Goal: Task Accomplishment & Management: Manage account settings

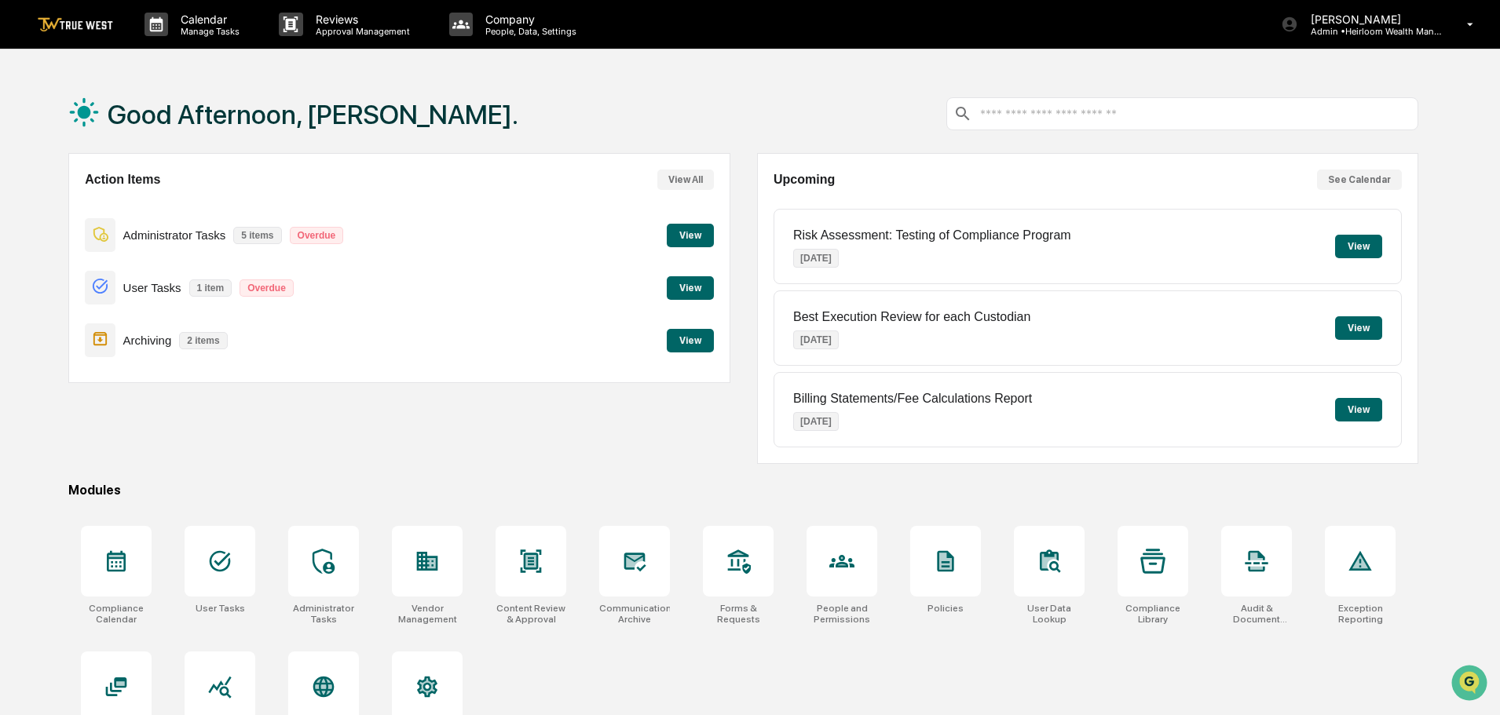
click at [702, 337] on button "View" at bounding box center [690, 341] width 47 height 24
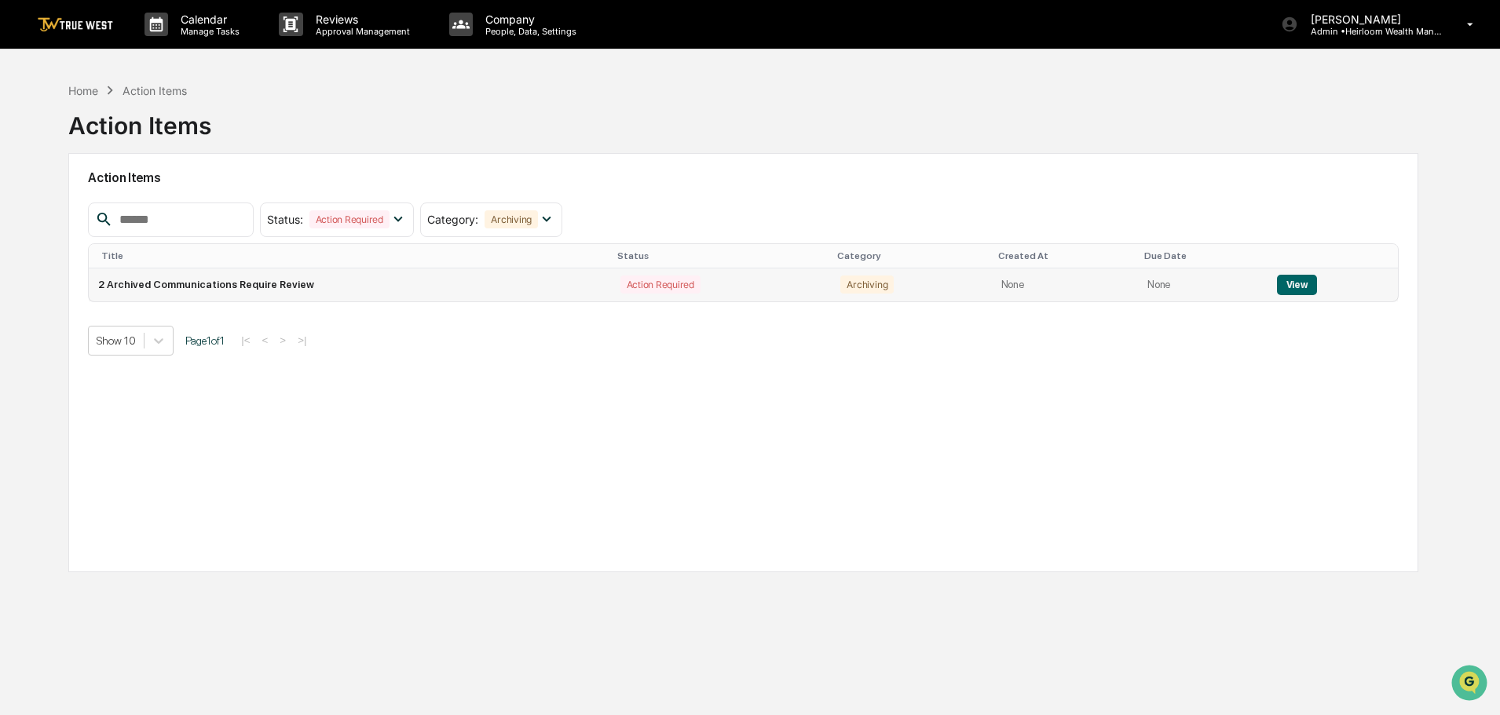
click at [1286, 283] on button "View" at bounding box center [1297, 285] width 40 height 20
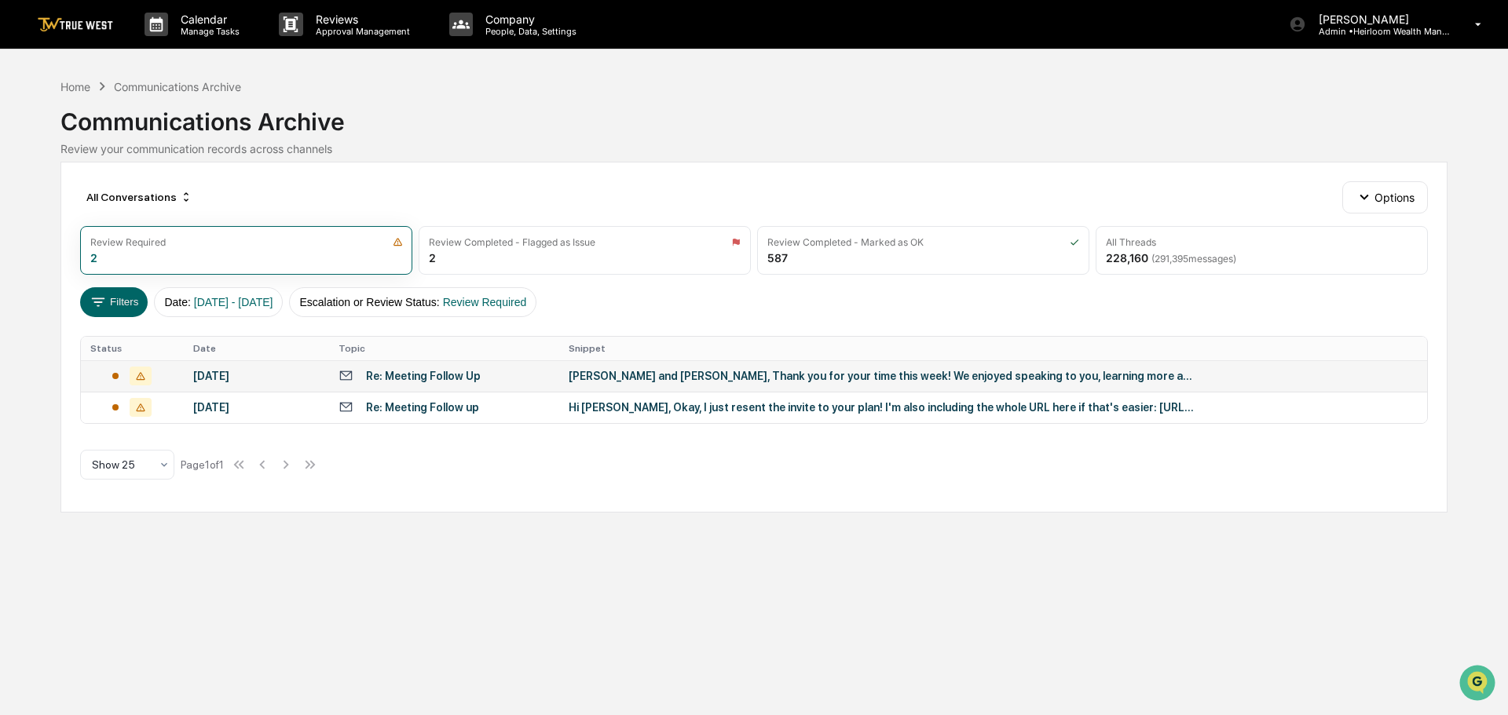
click at [598, 376] on div "[PERSON_NAME] and [PERSON_NAME], Thank you for your time this week! We enjoyed …" at bounding box center [883, 376] width 628 height 13
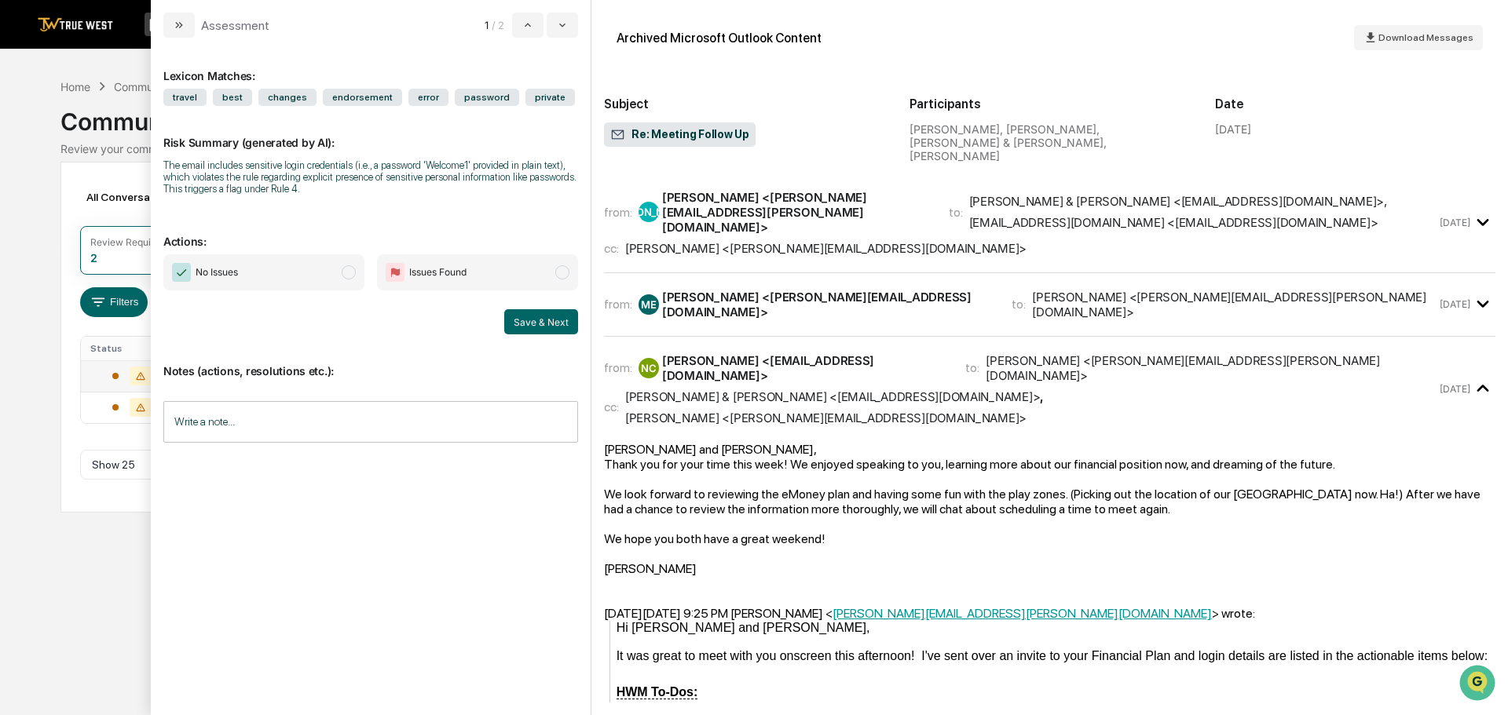
click at [812, 290] on div "[PERSON_NAME] <[PERSON_NAME][EMAIL_ADDRESS][DOMAIN_NAME]>" at bounding box center [827, 305] width 331 height 30
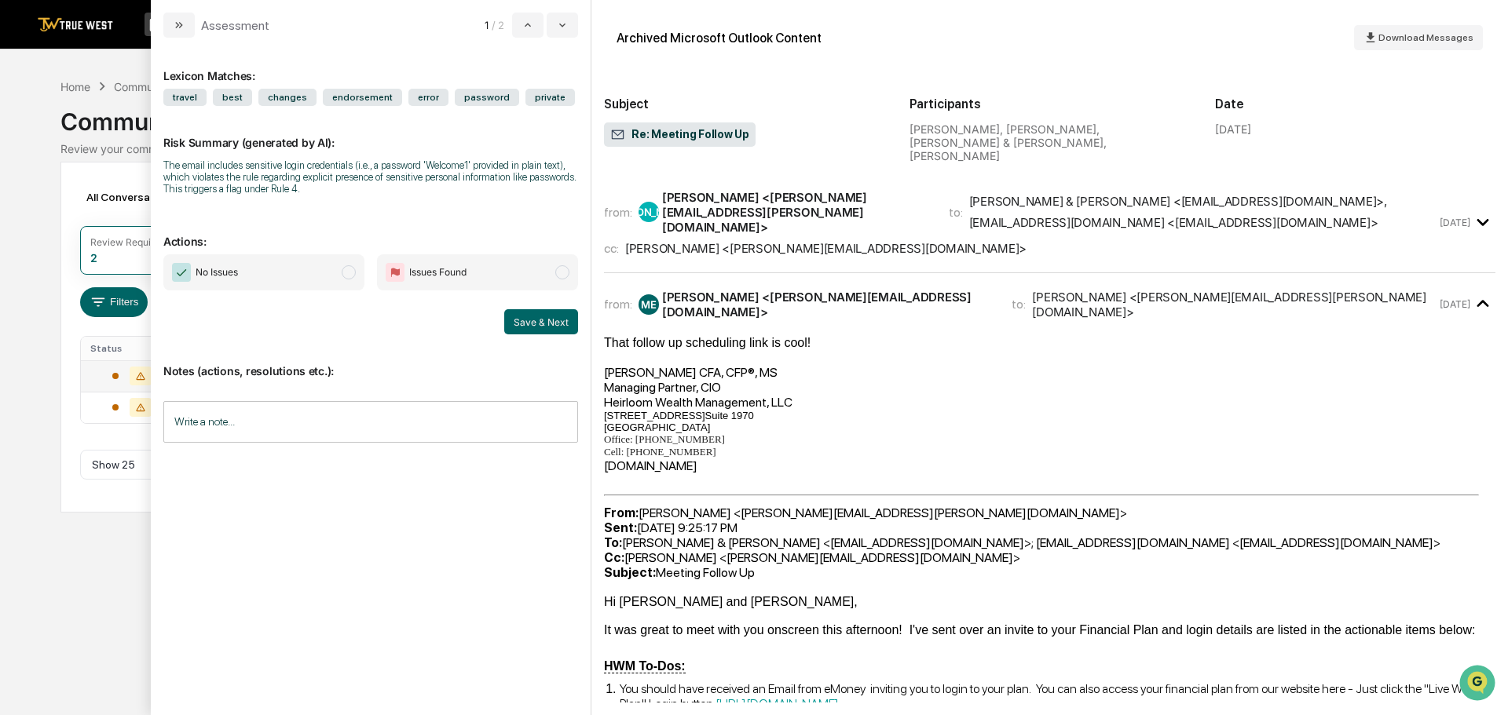
click at [843, 206] on div "[PERSON_NAME] <[PERSON_NAME][EMAIL_ADDRESS][PERSON_NAME][DOMAIN_NAME]>" at bounding box center [796, 212] width 268 height 45
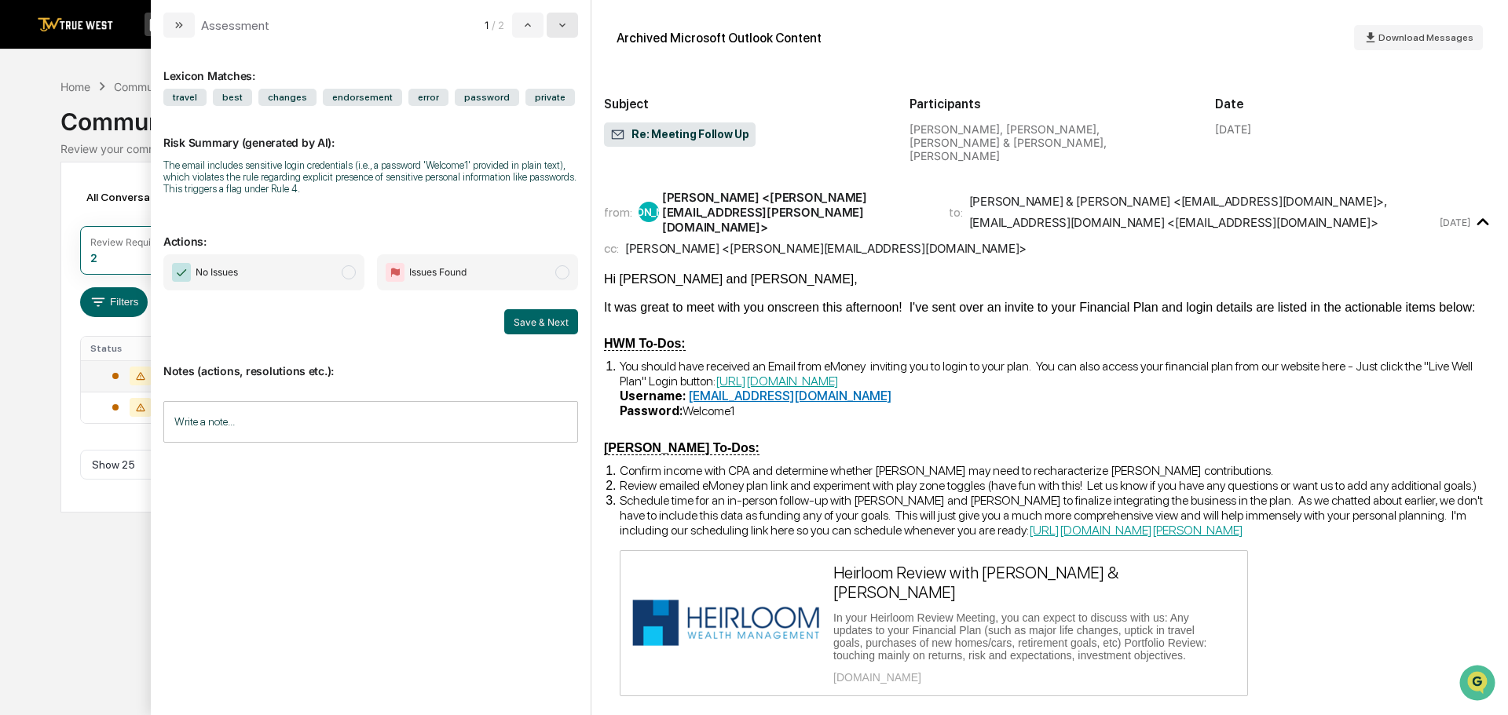
click at [564, 28] on icon "modal" at bounding box center [562, 25] width 13 height 13
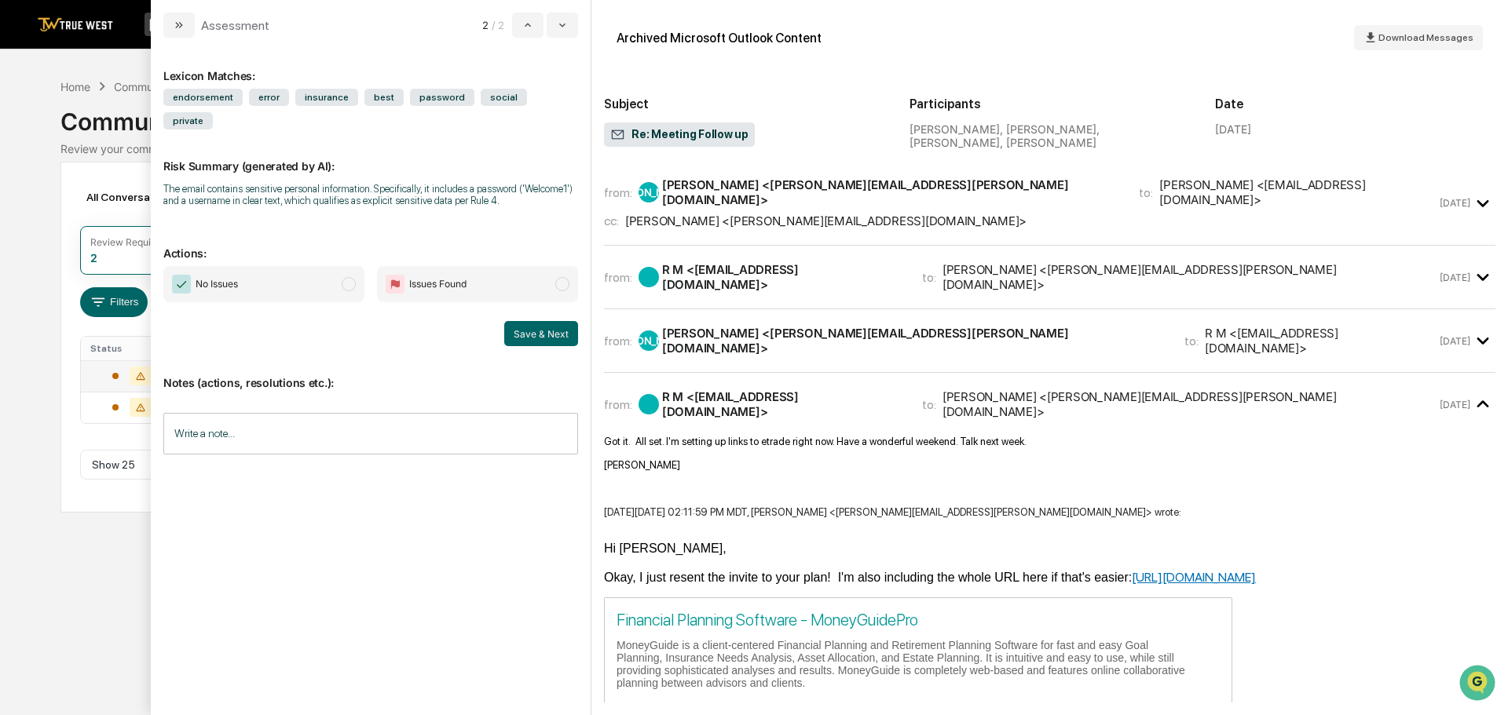
click at [837, 214] on div "cc: [PERSON_NAME] <[PERSON_NAME][EMAIL_ADDRESS][DOMAIN_NAME]>" at bounding box center [1020, 221] width 832 height 15
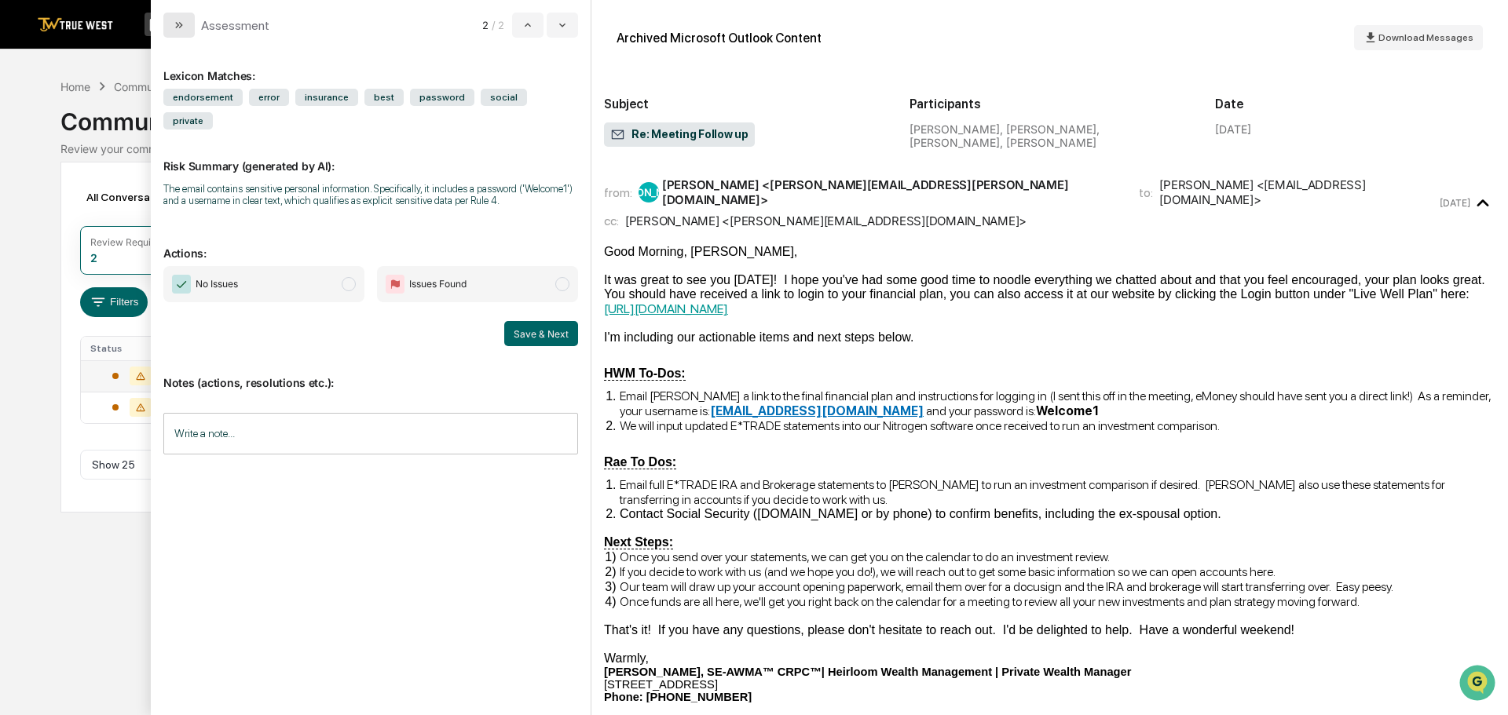
click at [181, 24] on icon "modal" at bounding box center [179, 25] width 13 height 13
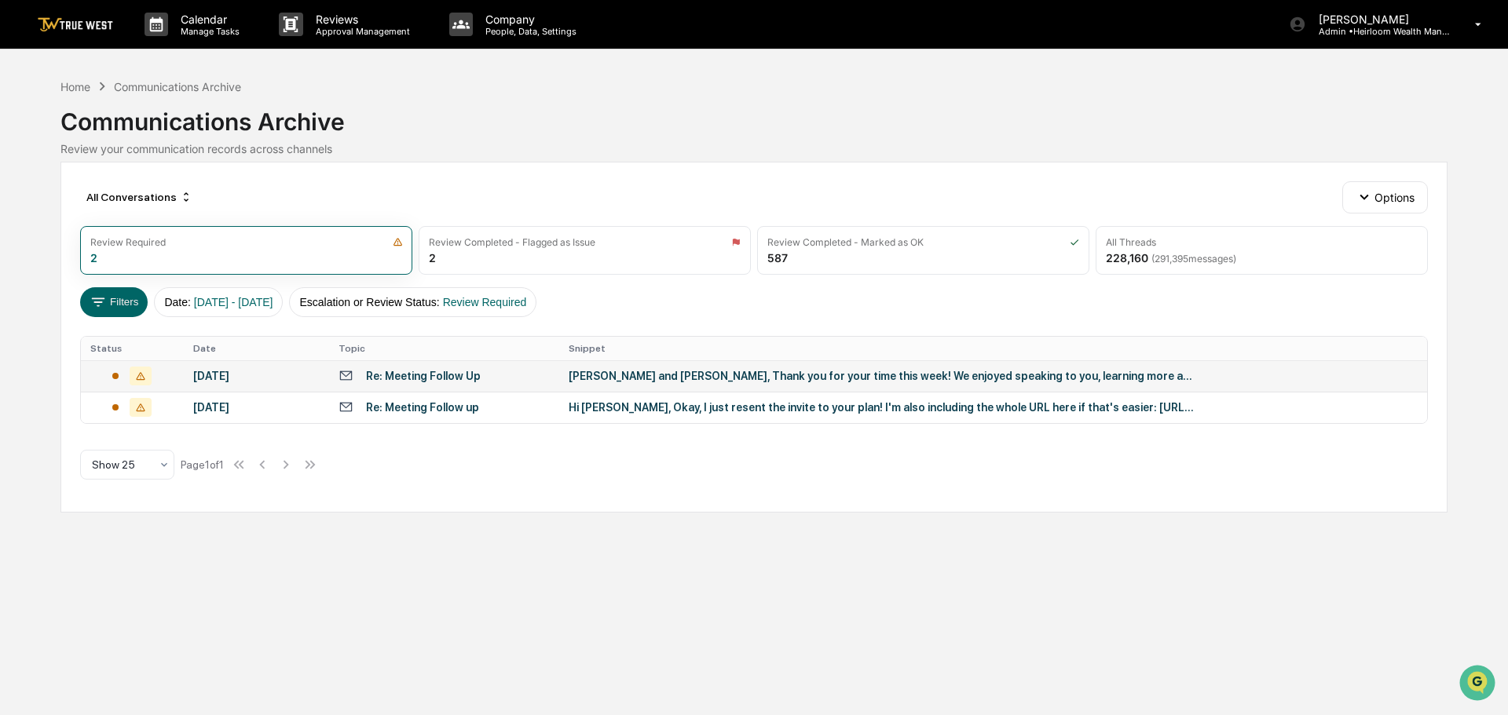
click at [88, 22] on img at bounding box center [75, 24] width 75 height 15
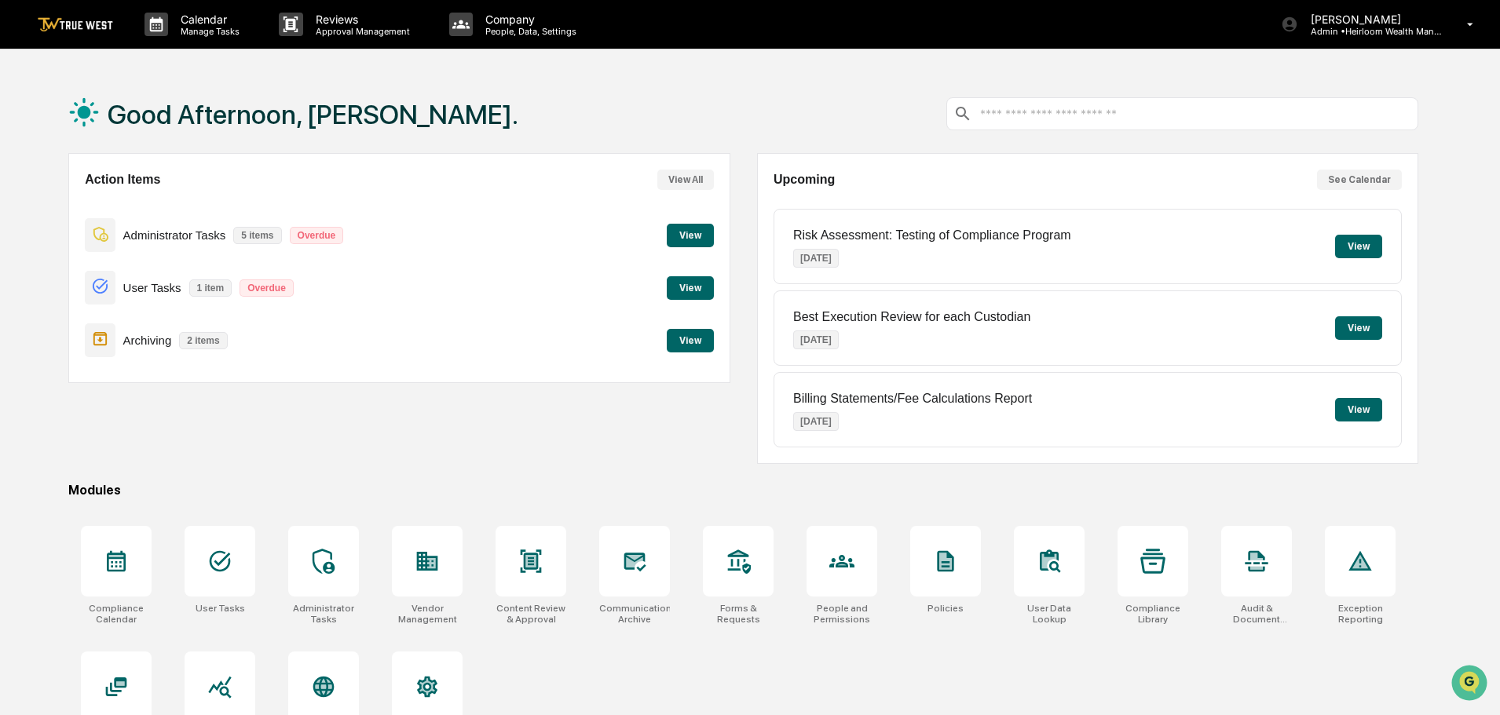
click at [698, 232] on button "View" at bounding box center [690, 236] width 47 height 24
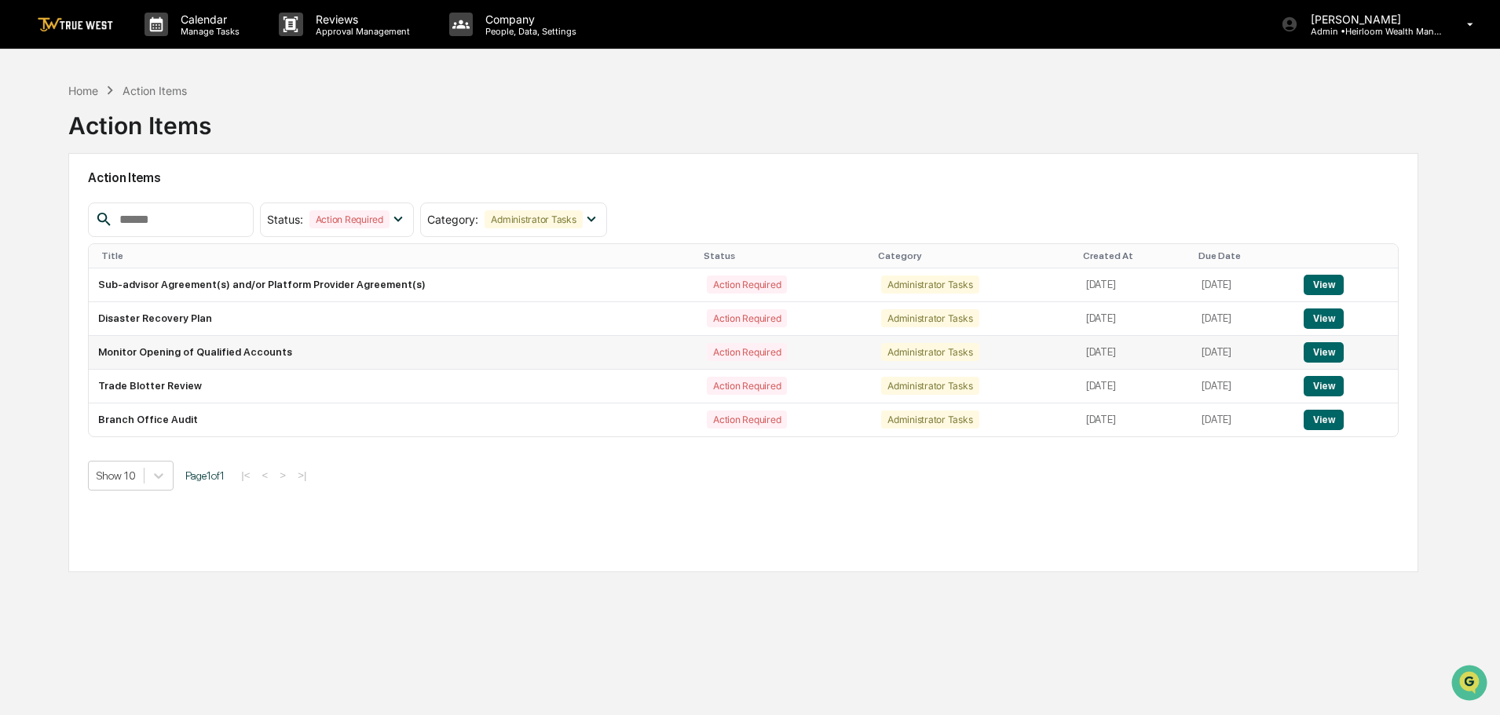
click at [1333, 352] on button "View" at bounding box center [1323, 352] width 40 height 20
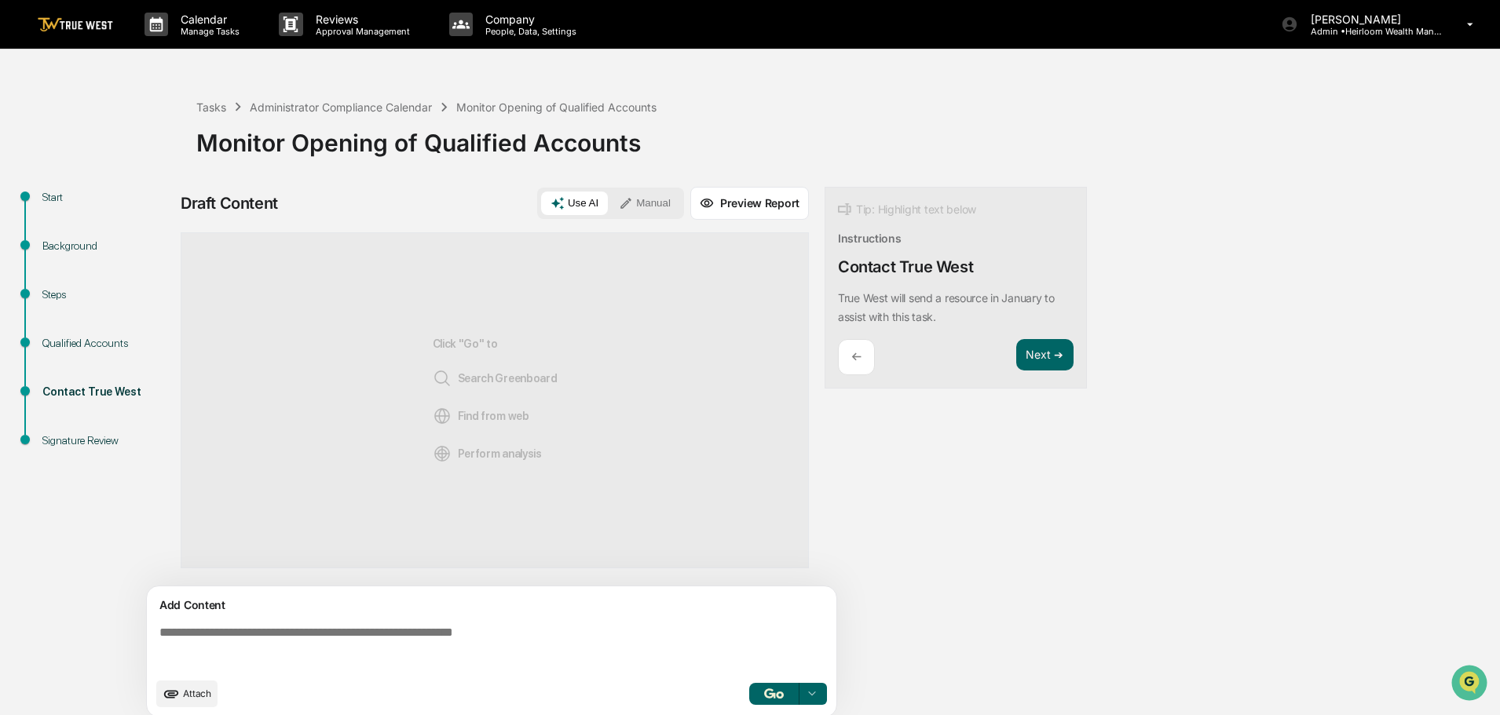
click at [78, 26] on img at bounding box center [75, 24] width 75 height 15
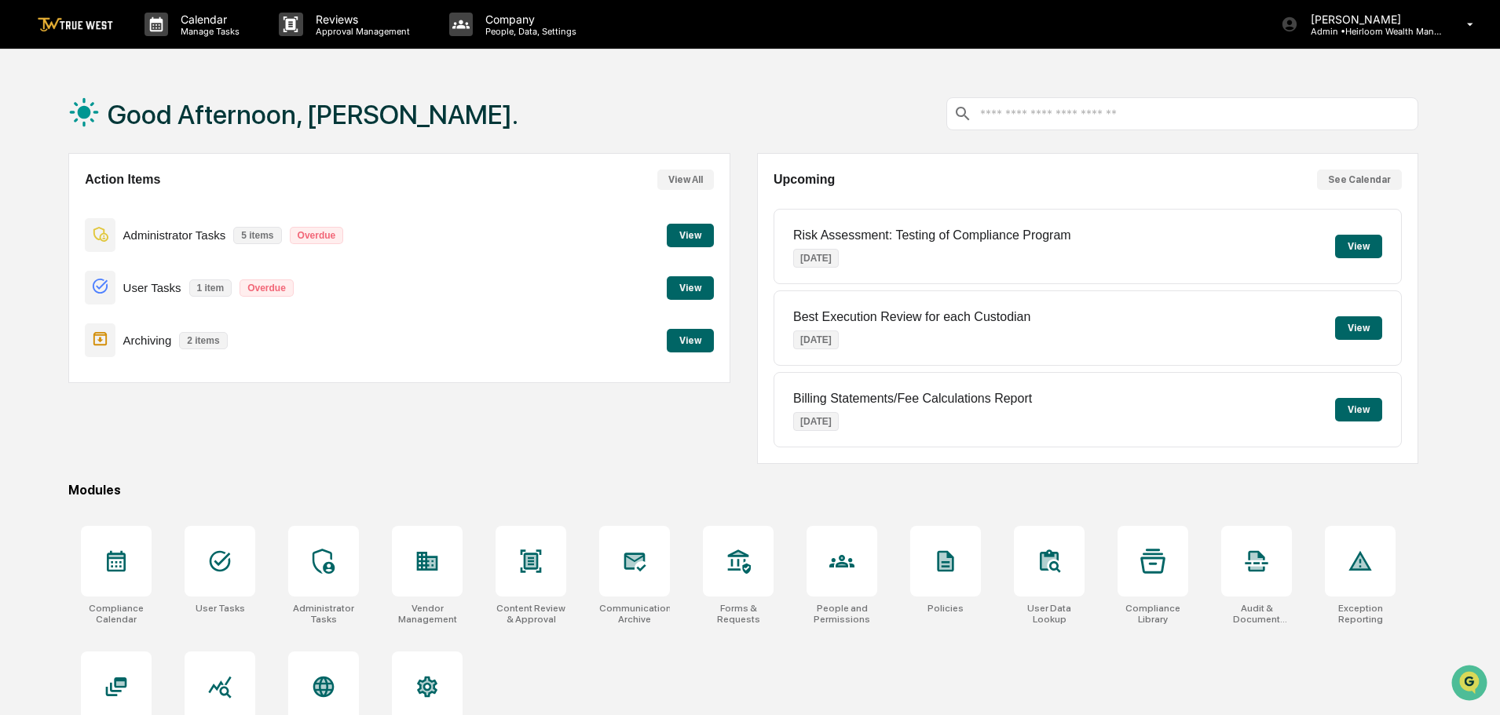
click at [696, 236] on button "View" at bounding box center [690, 236] width 47 height 24
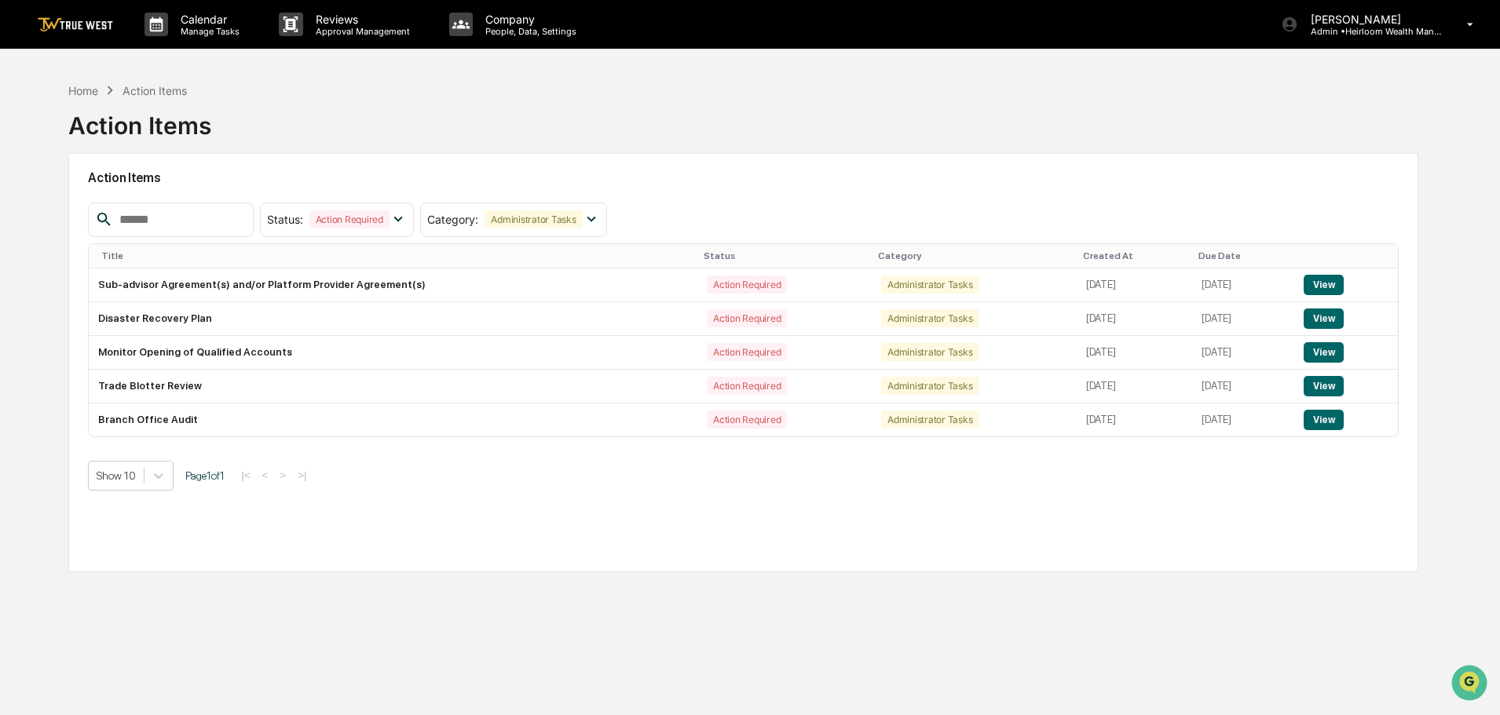
click at [98, 27] on img at bounding box center [75, 24] width 75 height 15
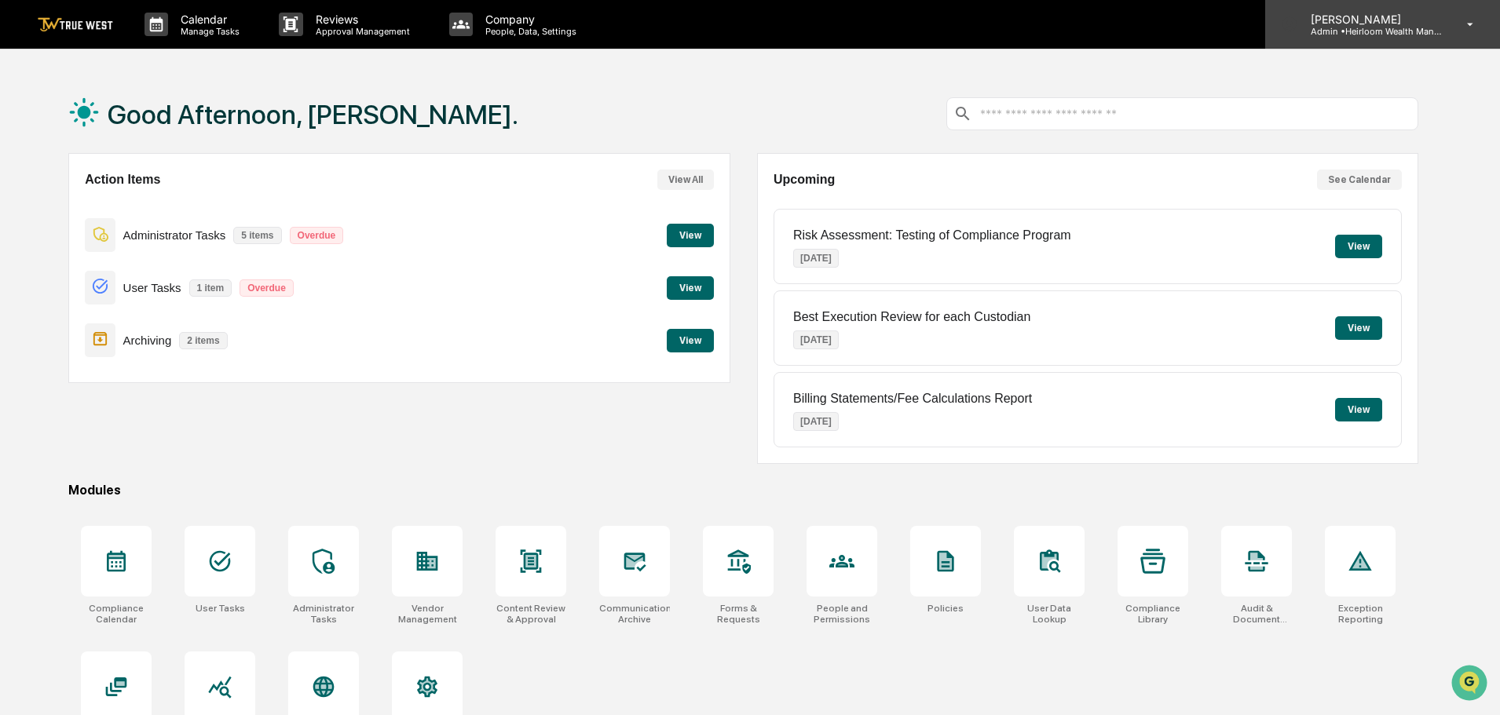
click at [1402, 35] on p "Admin • Heirloom Wealth Management" at bounding box center [1371, 31] width 146 height 11
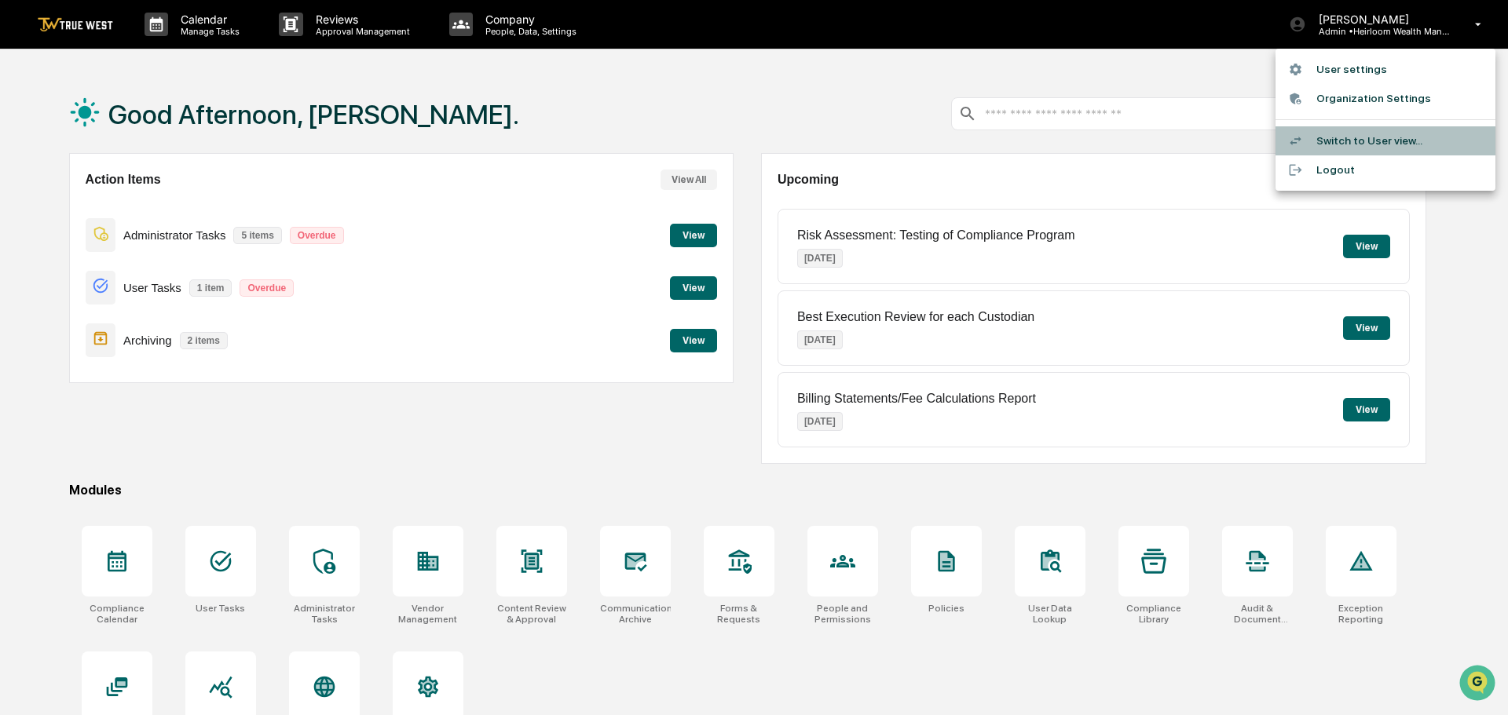
click at [1359, 141] on li "Switch to User view..." at bounding box center [1385, 140] width 220 height 29
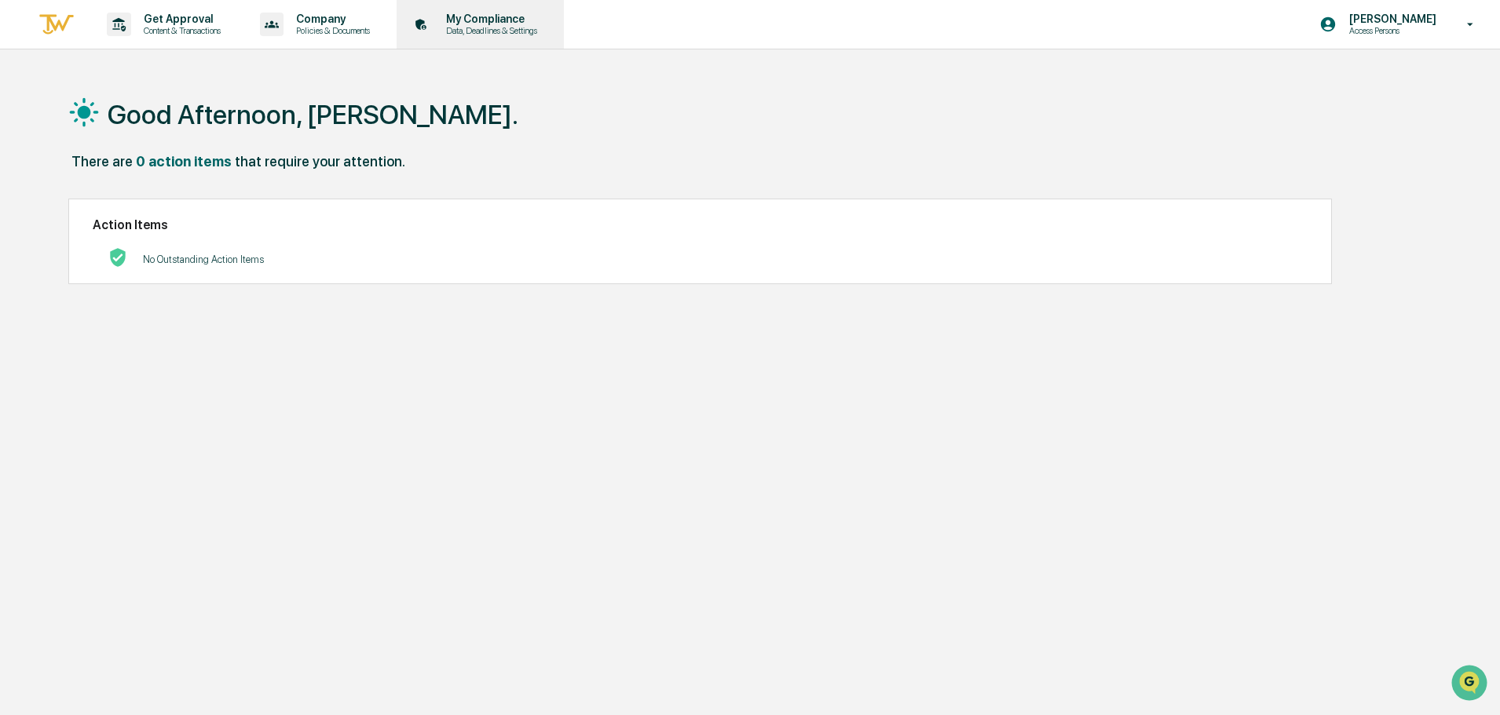
click at [501, 31] on p "Data, Deadlines & Settings" at bounding box center [489, 30] width 112 height 11
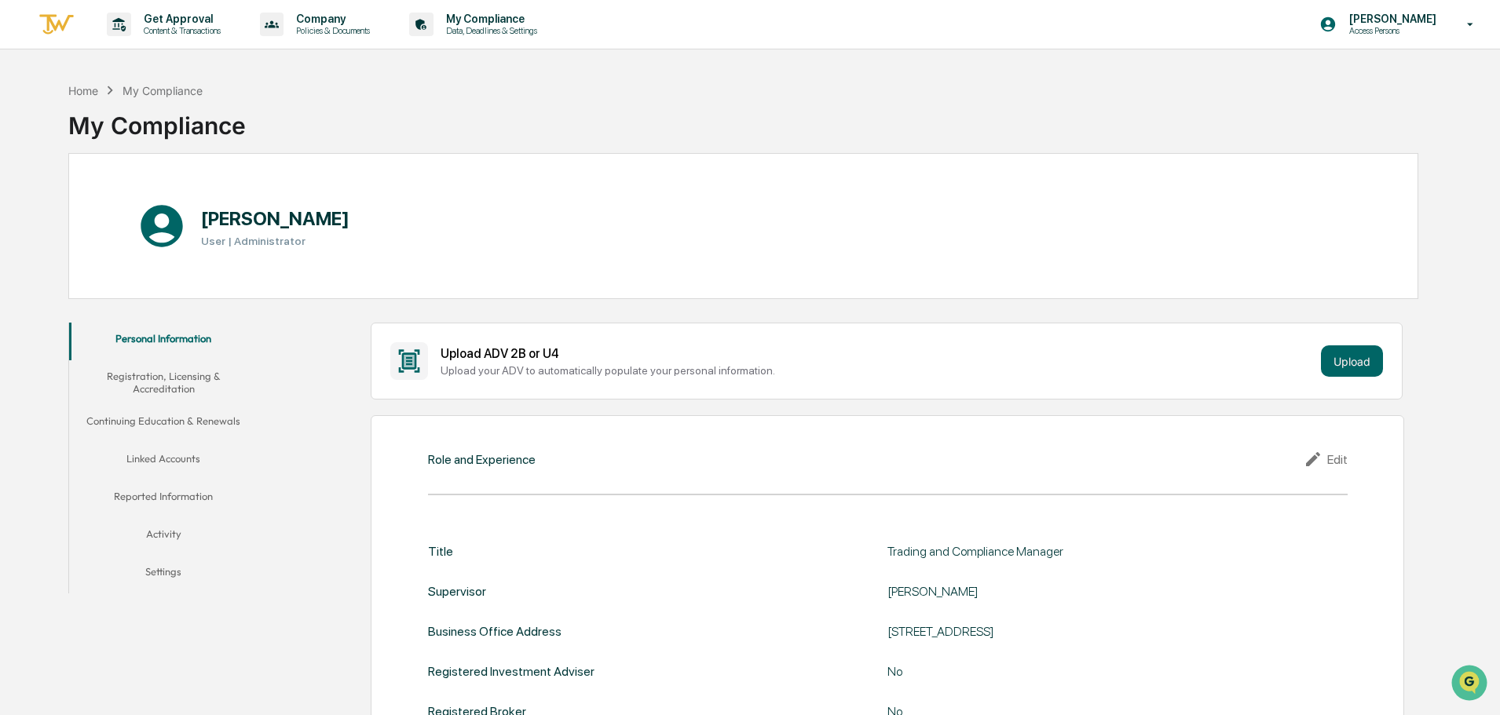
click at [157, 460] on button "Linked Accounts" at bounding box center [163, 462] width 188 height 38
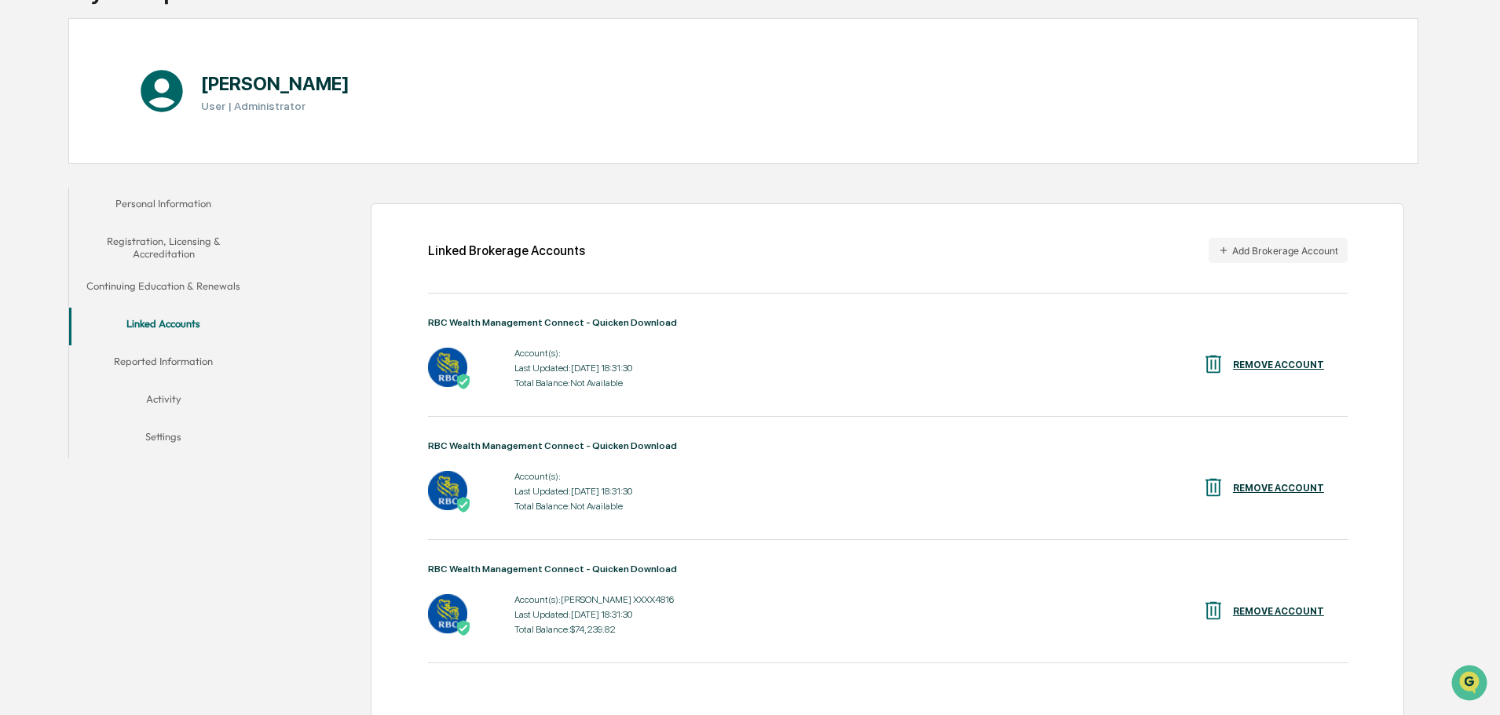
scroll to position [157, 0]
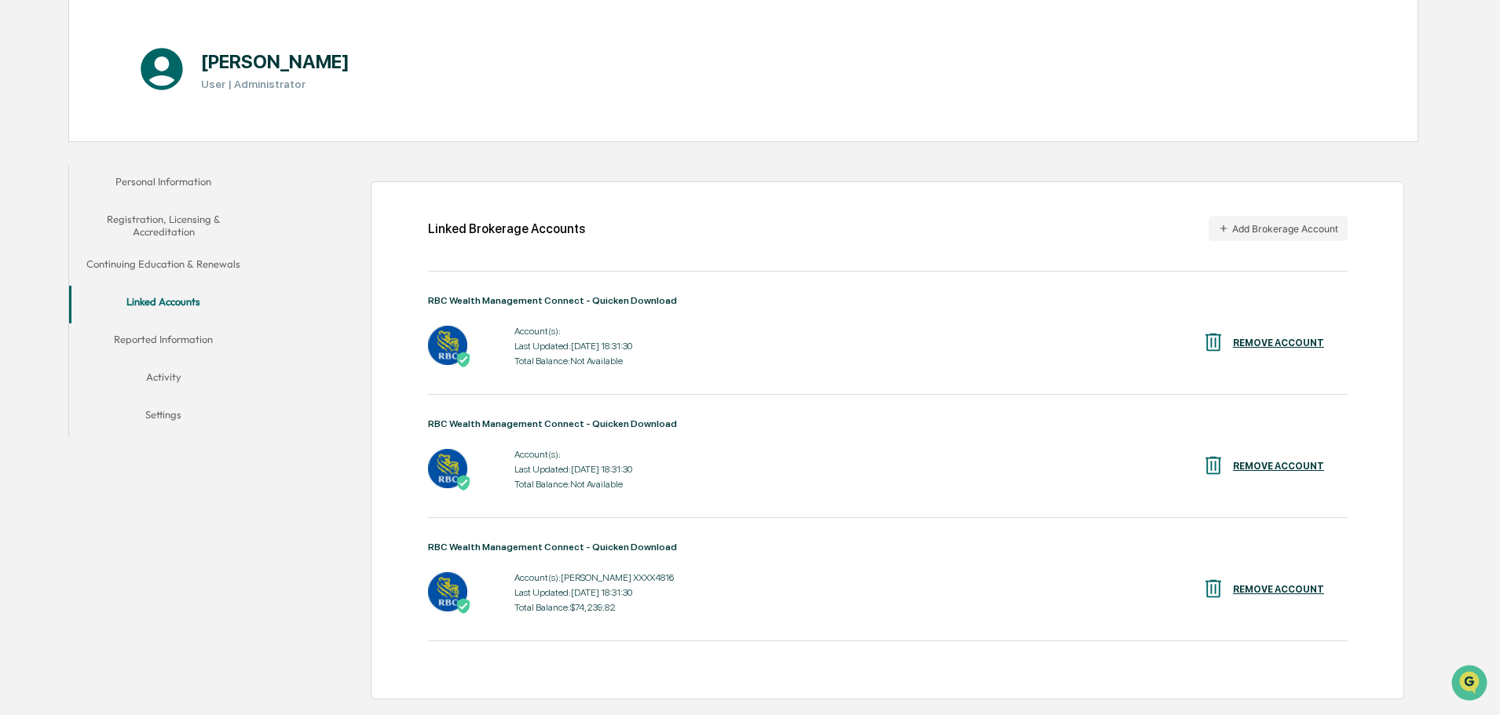
click at [1271, 342] on div "REMOVE ACCOUNT" at bounding box center [1278, 343] width 91 height 11
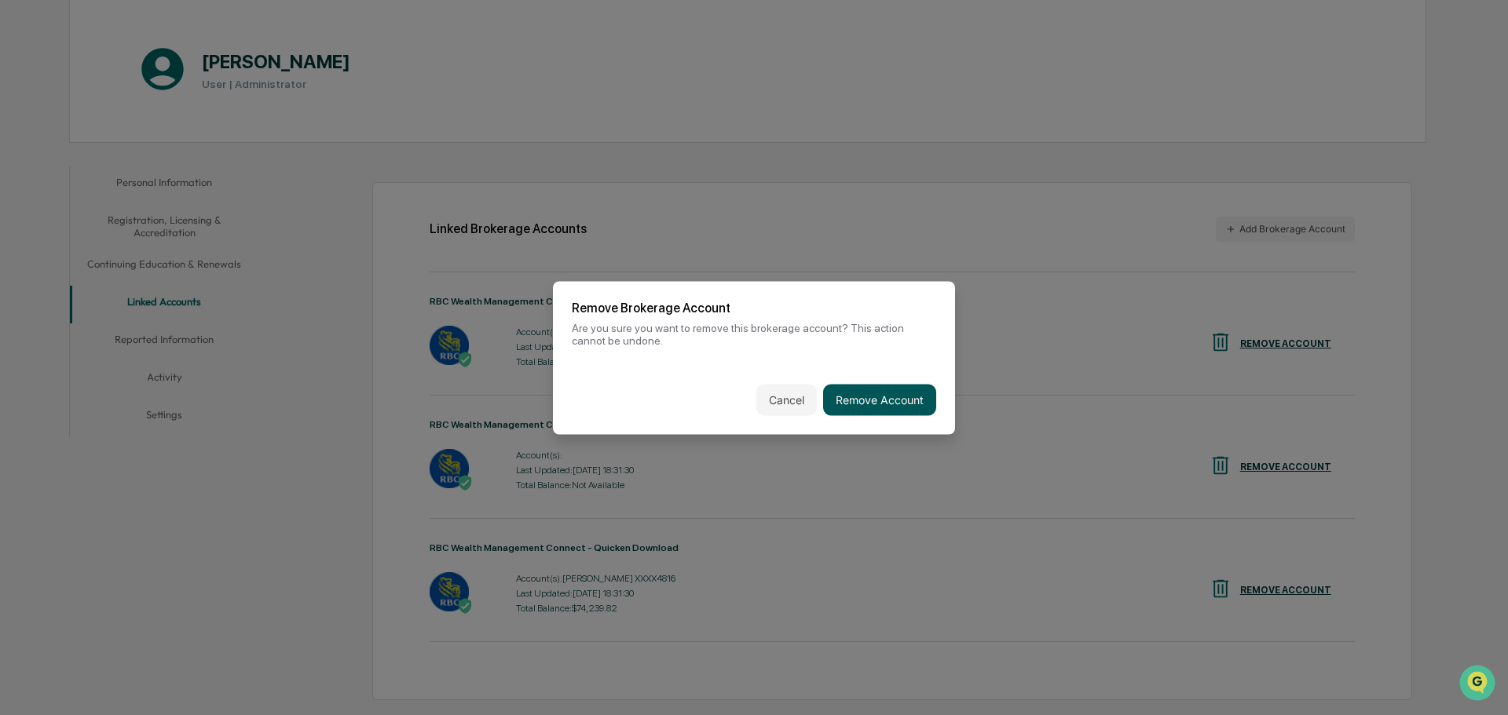
click at [882, 400] on button "Remove Account" at bounding box center [879, 399] width 113 height 31
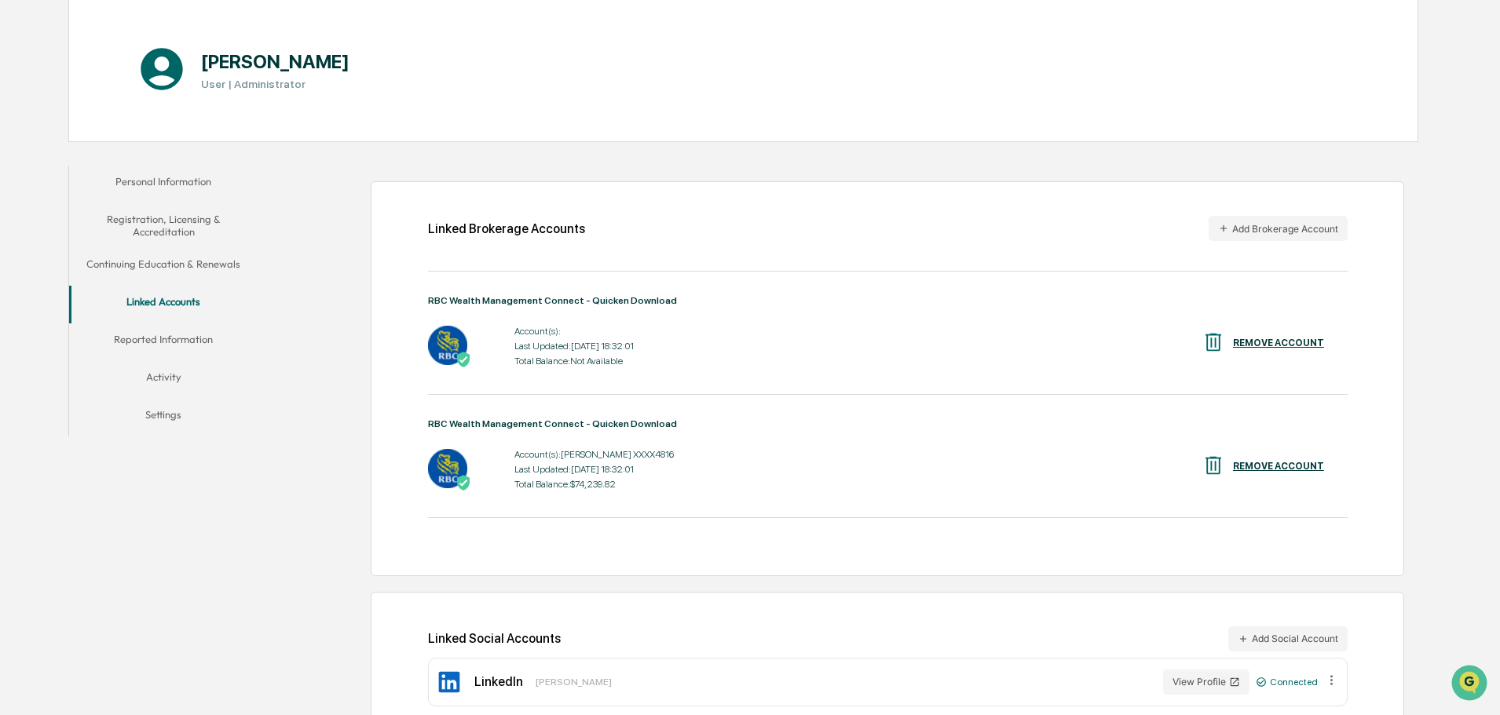
click at [1249, 338] on div "REMOVE ACCOUNT" at bounding box center [1278, 343] width 91 height 11
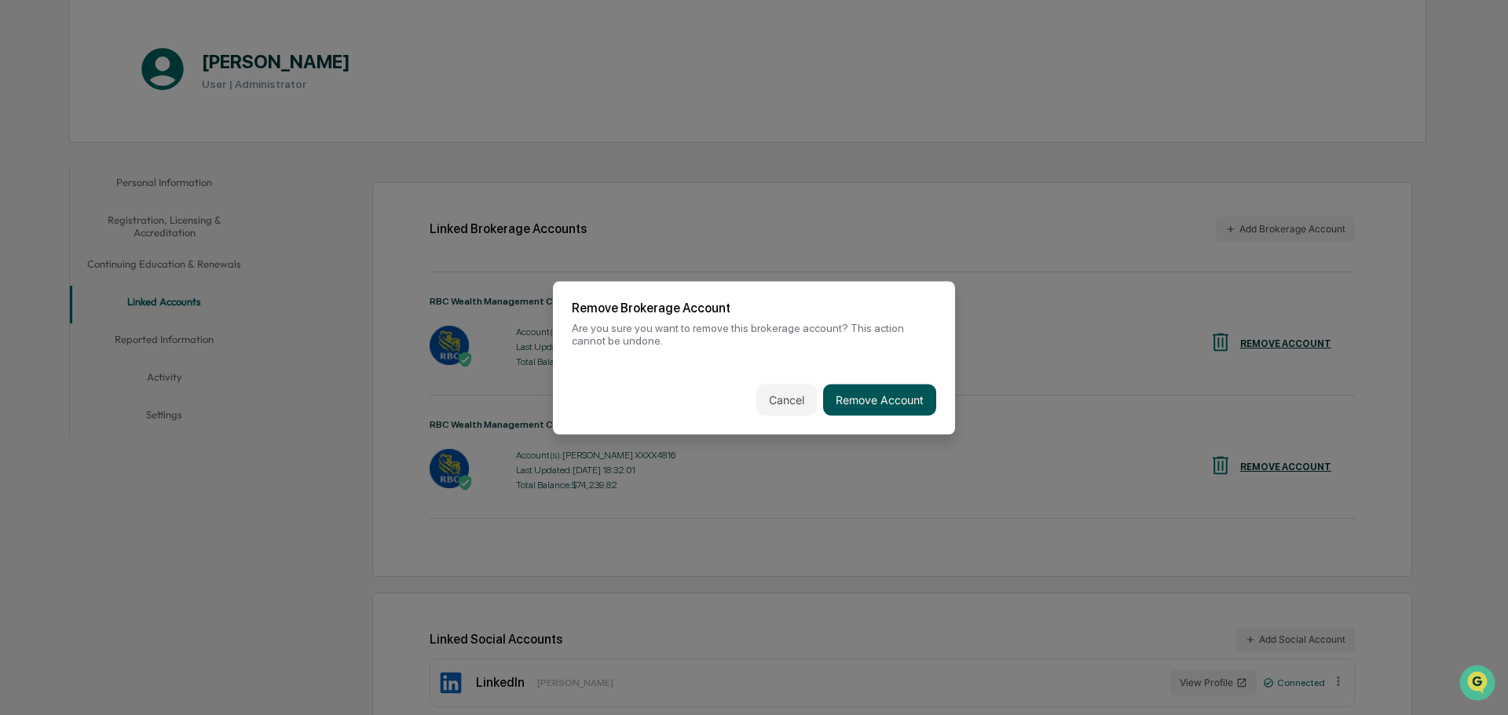
click at [868, 392] on button "Remove Account" at bounding box center [879, 399] width 113 height 31
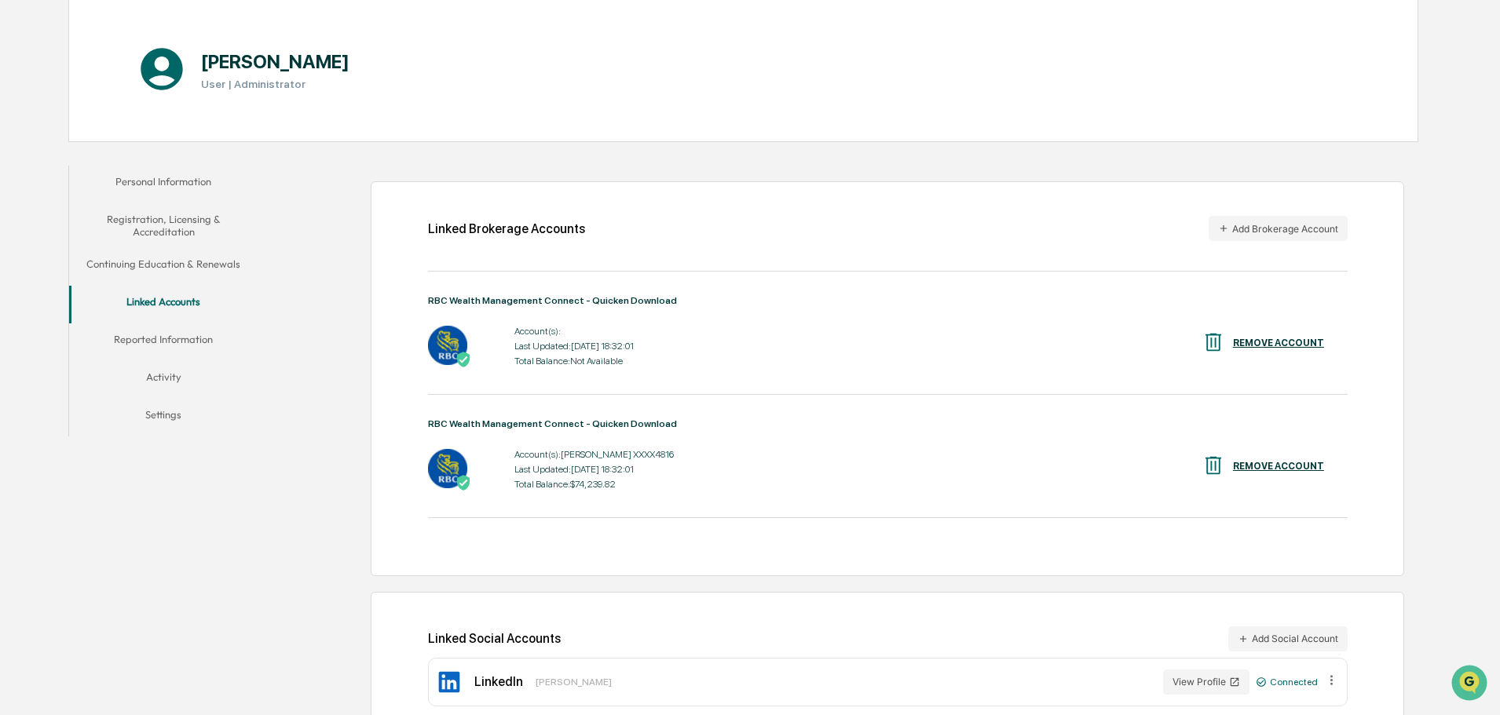
scroll to position [75, 0]
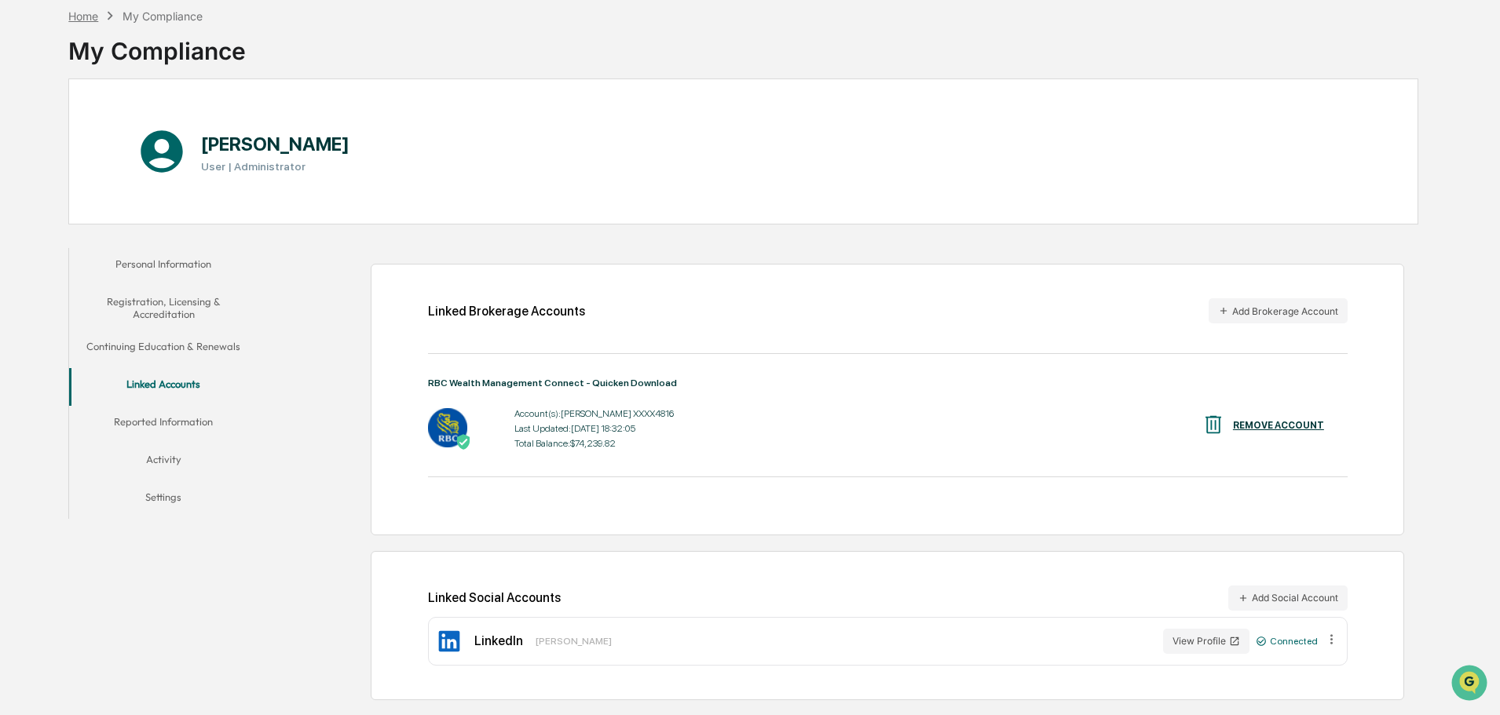
click at [79, 15] on div "Home" at bounding box center [83, 15] width 30 height 13
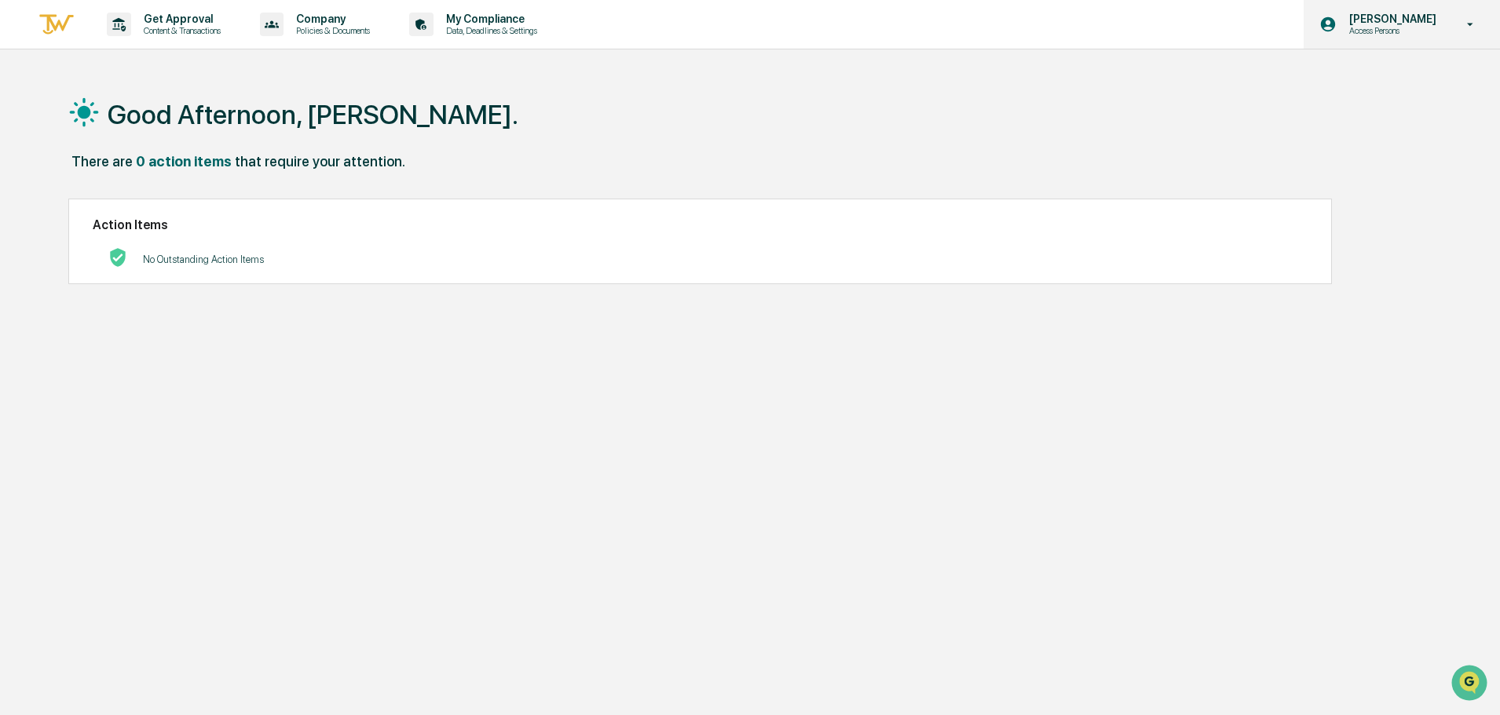
click at [1380, 25] on p "Access Persons" at bounding box center [1390, 30] width 108 height 11
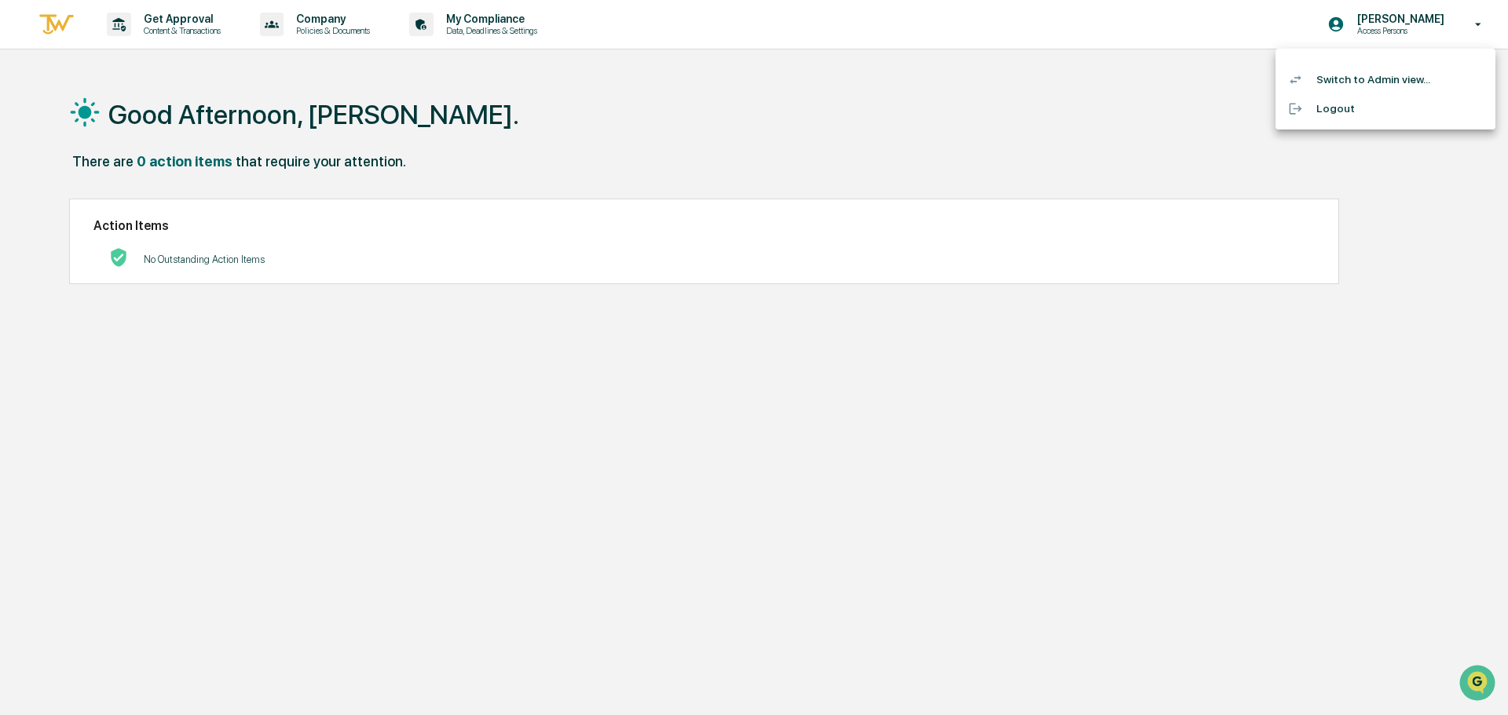
click at [1350, 77] on li "Switch to Admin view..." at bounding box center [1385, 79] width 220 height 29
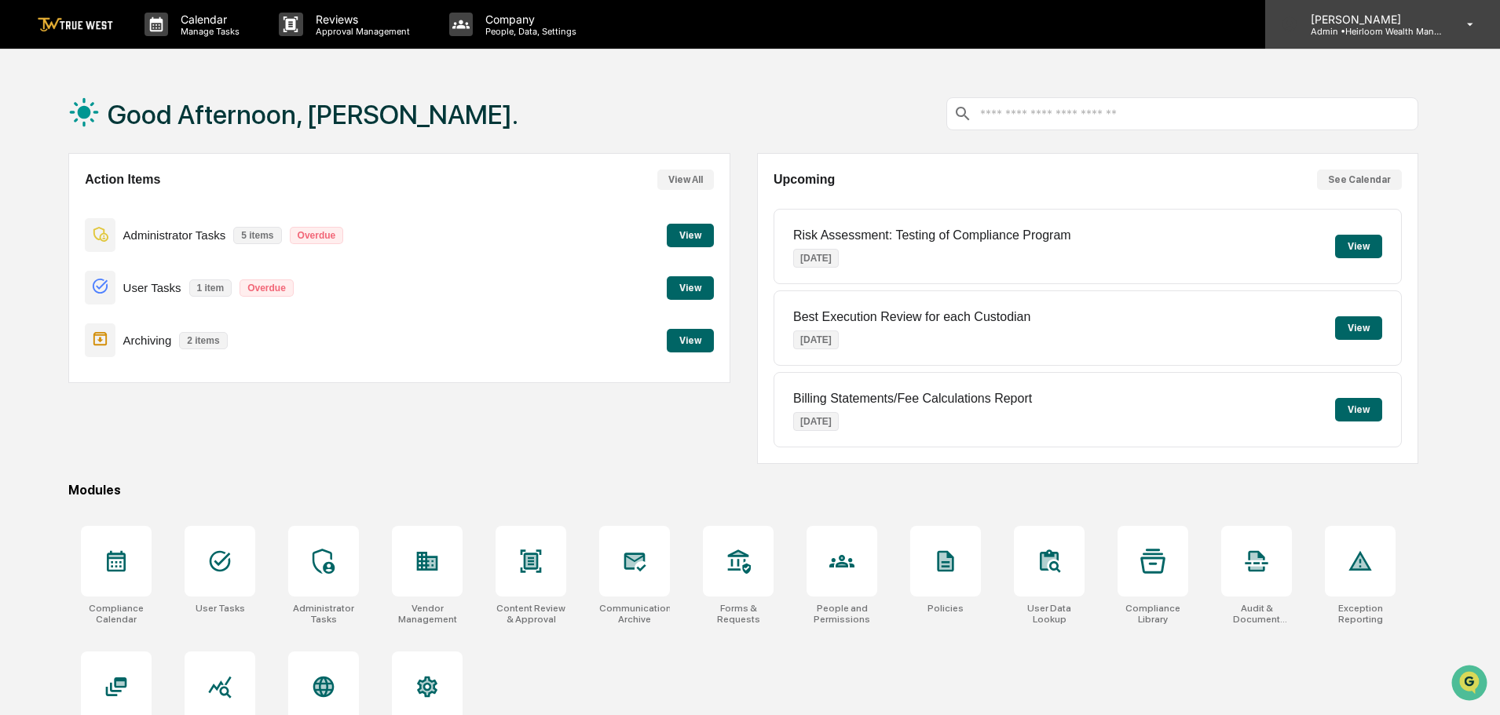
click at [1464, 28] on icon at bounding box center [1470, 24] width 27 height 15
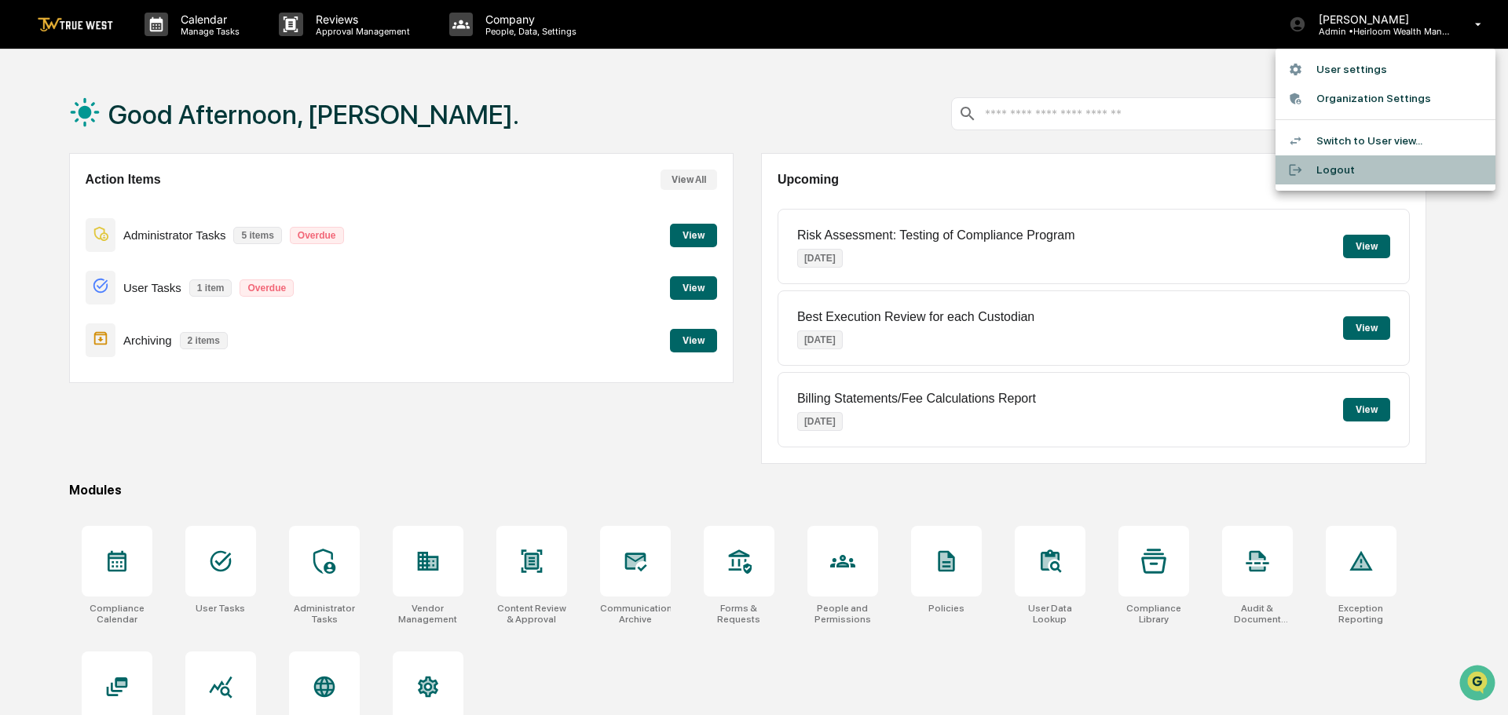
click at [1340, 171] on li "Logout" at bounding box center [1385, 169] width 220 height 29
